Goal: Navigation & Orientation: Find specific page/section

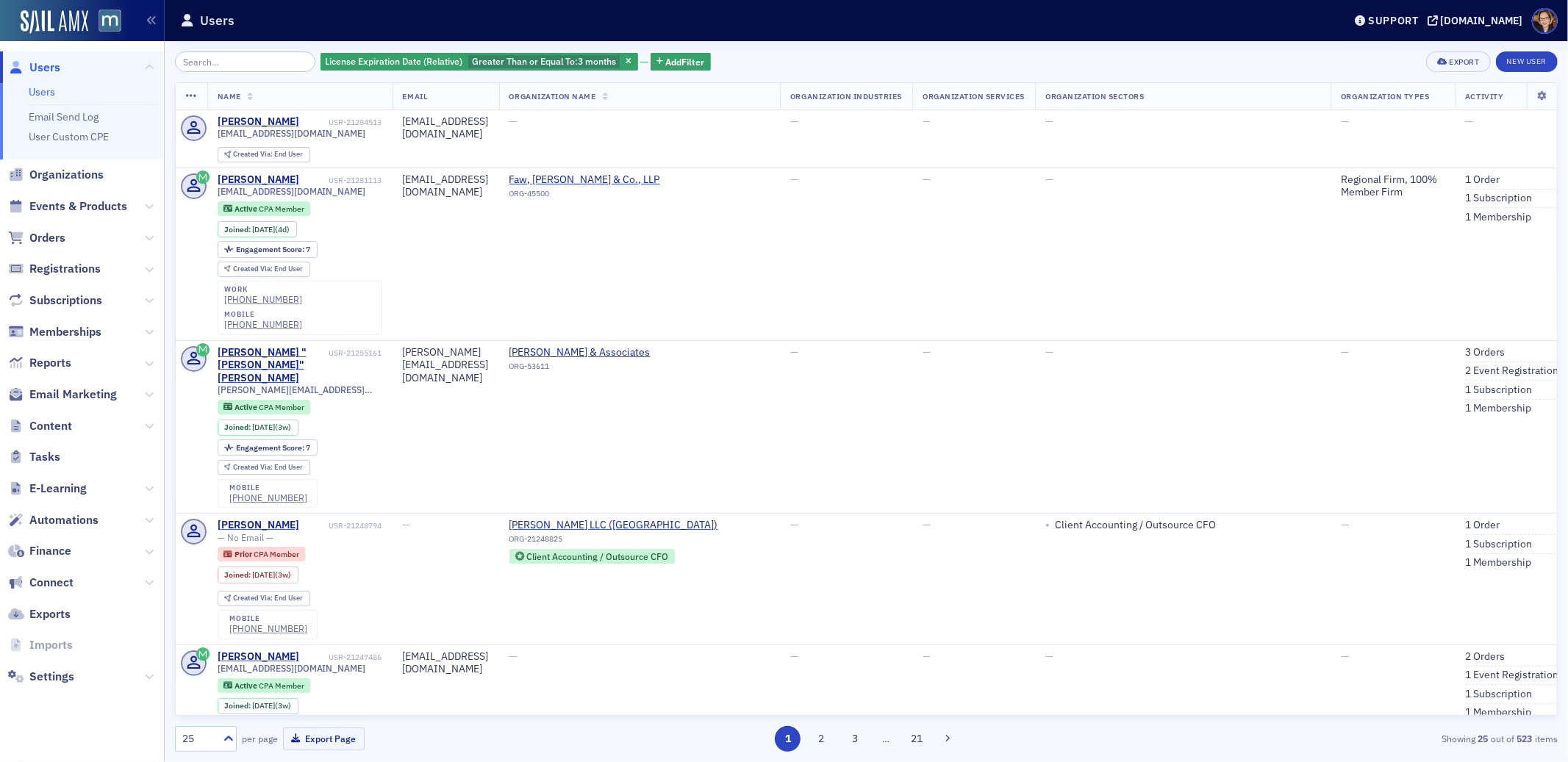
scroll to position [23, 0]
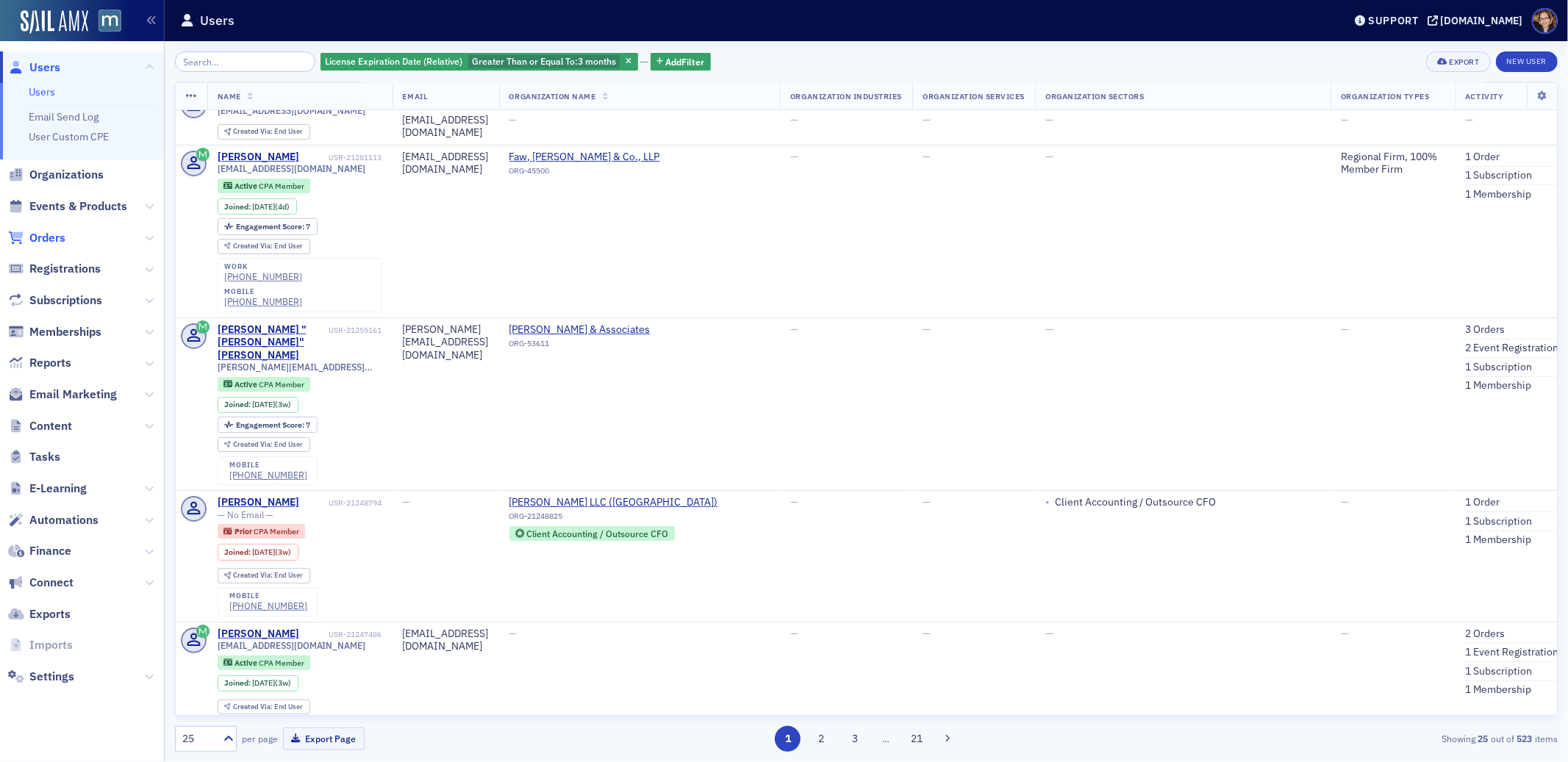
click at [54, 237] on span "Orders" at bounding box center [47, 237] width 36 height 16
click at [44, 236] on span "Orders" at bounding box center [47, 237] width 36 height 16
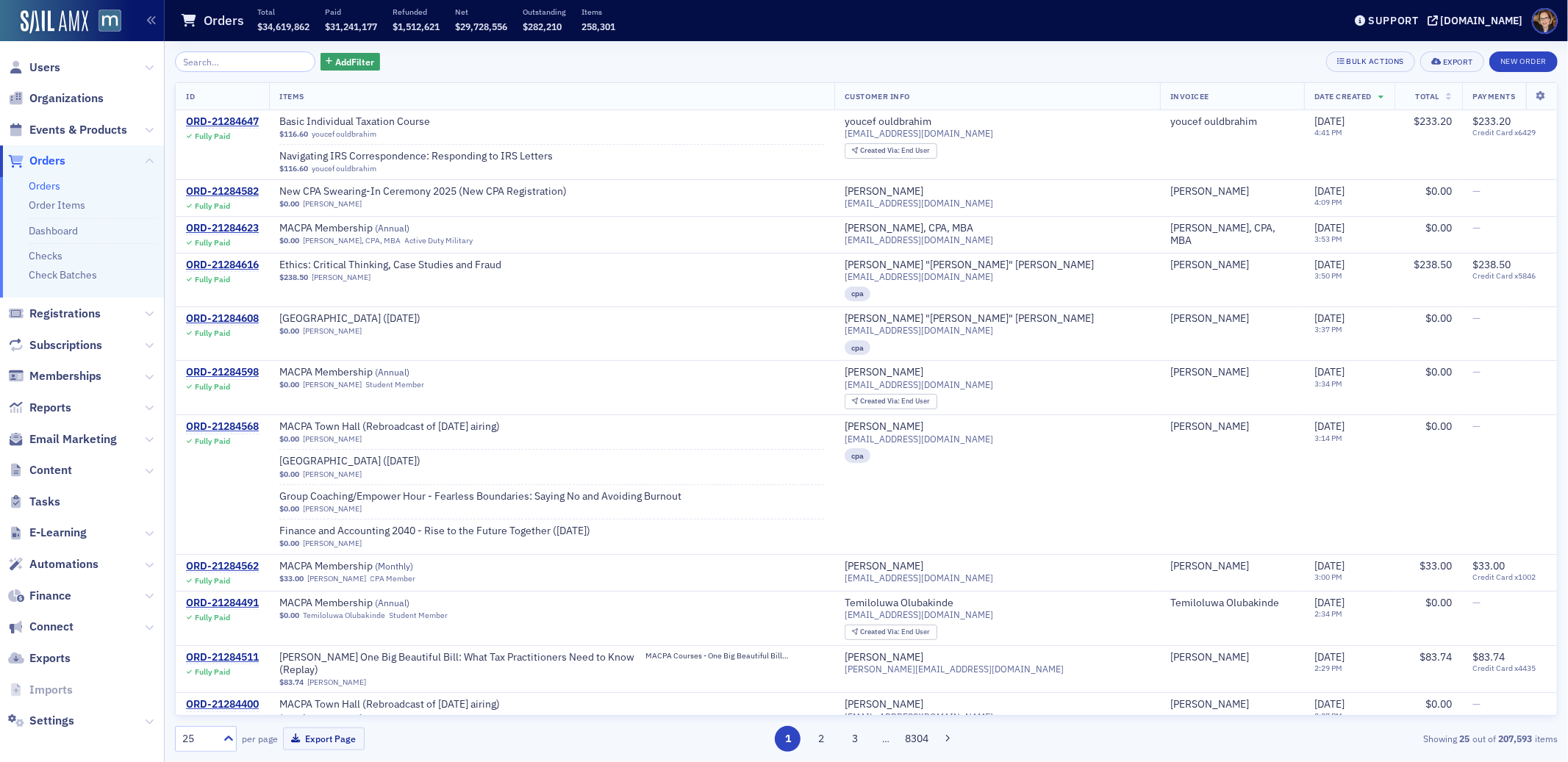
click at [37, 159] on span "Orders" at bounding box center [47, 161] width 36 height 16
